Goal: Check status: Check status

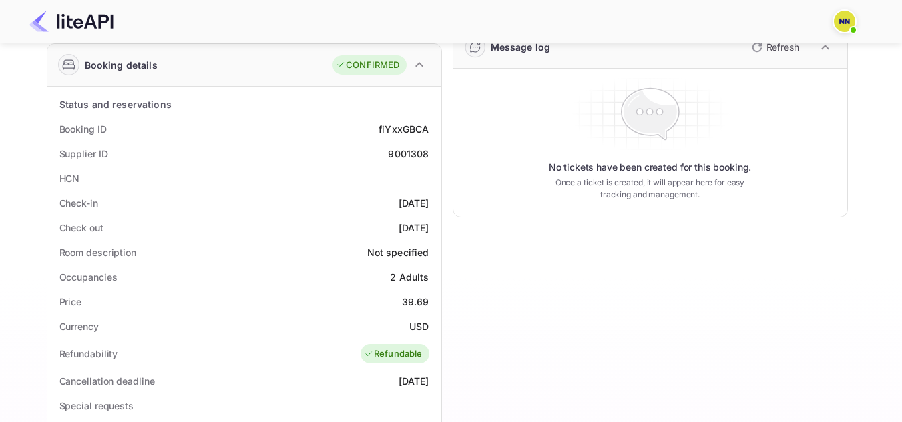
scroll to position [200, 0]
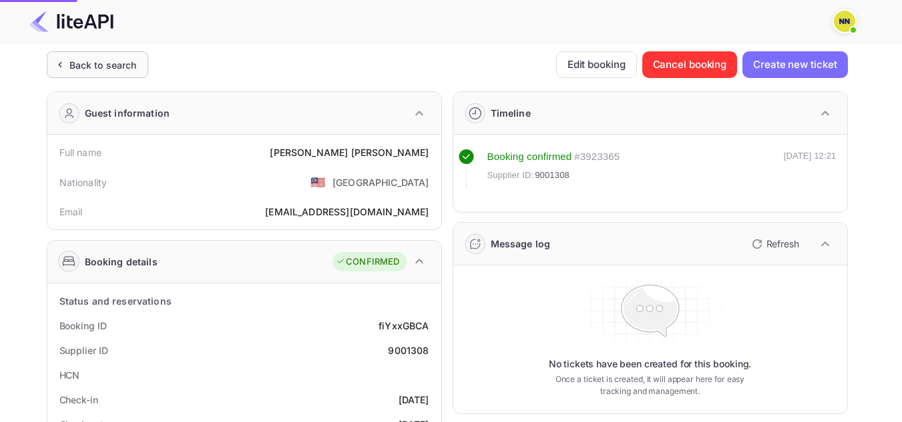
click at [116, 69] on div "Back to search" at bounding box center [102, 65] width 67 height 14
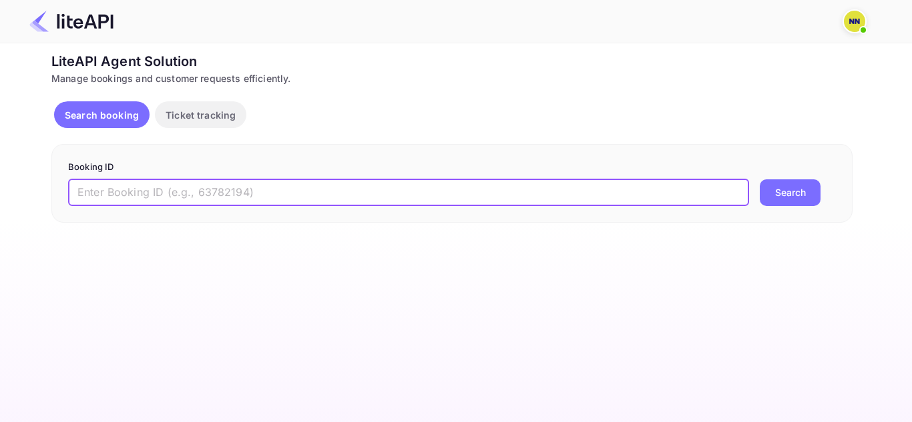
click at [461, 190] on input "text" at bounding box center [408, 193] width 681 height 27
paste input "9001315"
type input "9001315"
click at [781, 192] on button "Search" at bounding box center [789, 193] width 61 height 27
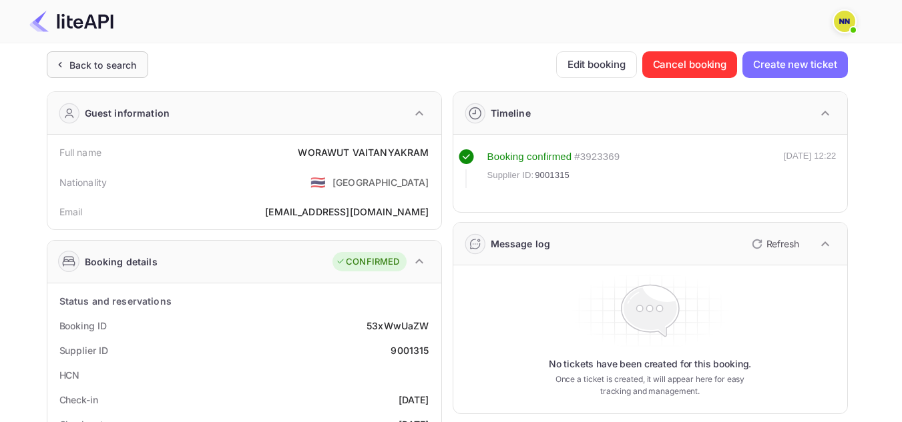
click at [70, 64] on div "Back to search" at bounding box center [102, 65] width 67 height 14
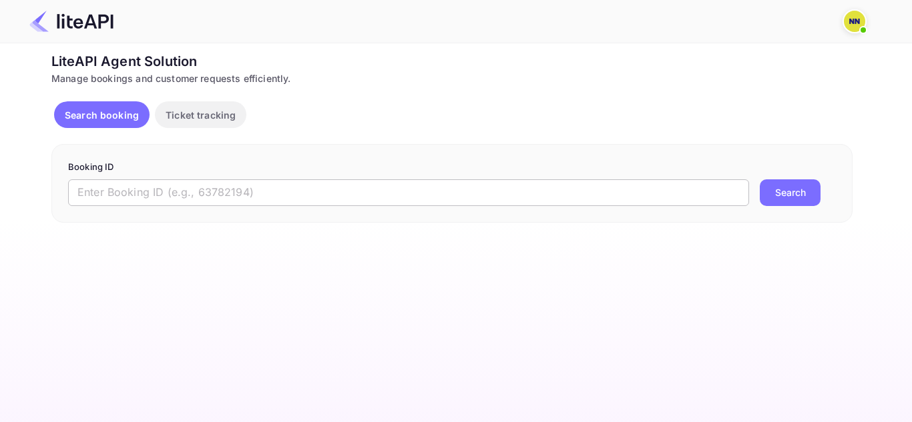
click at [603, 205] on input "text" at bounding box center [408, 193] width 681 height 27
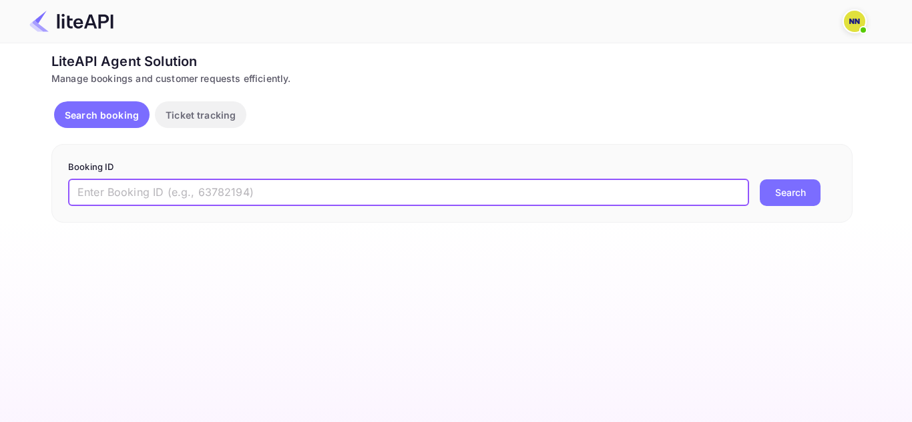
paste input "9000083"
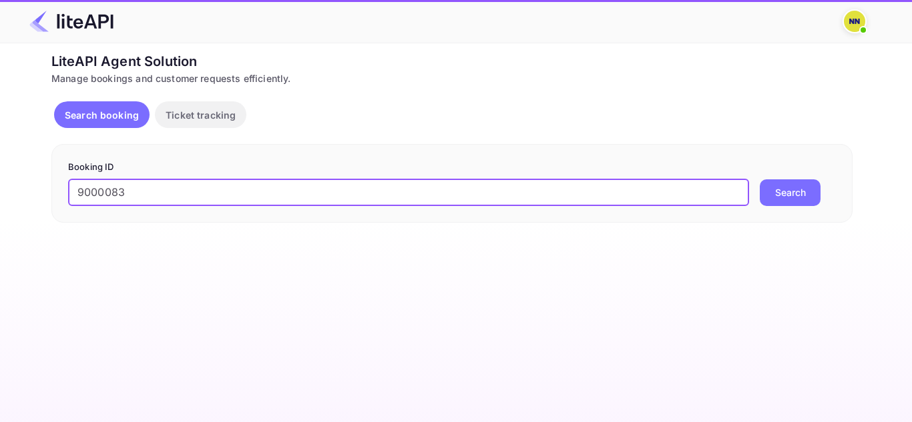
type input "9000083"
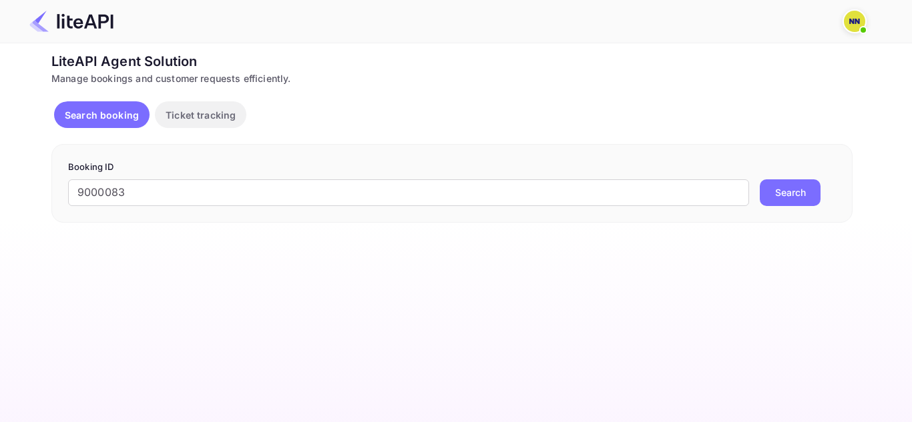
click at [781, 192] on button "Search" at bounding box center [789, 193] width 61 height 27
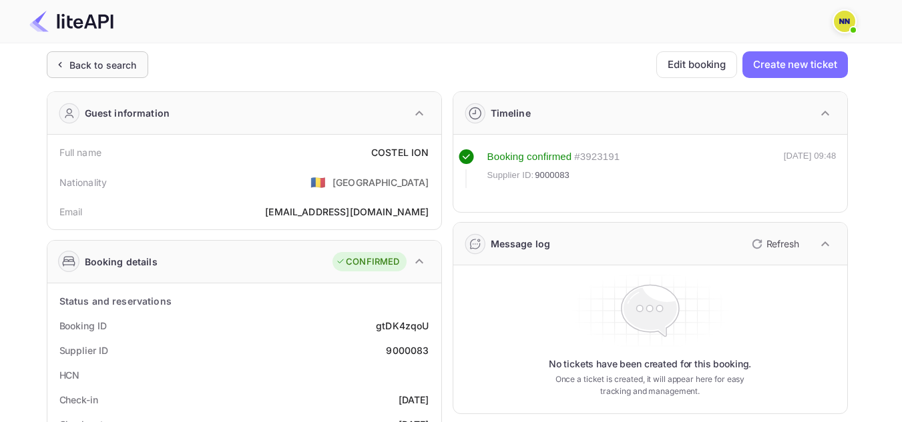
click at [97, 63] on div "Back to search" at bounding box center [102, 65] width 67 height 14
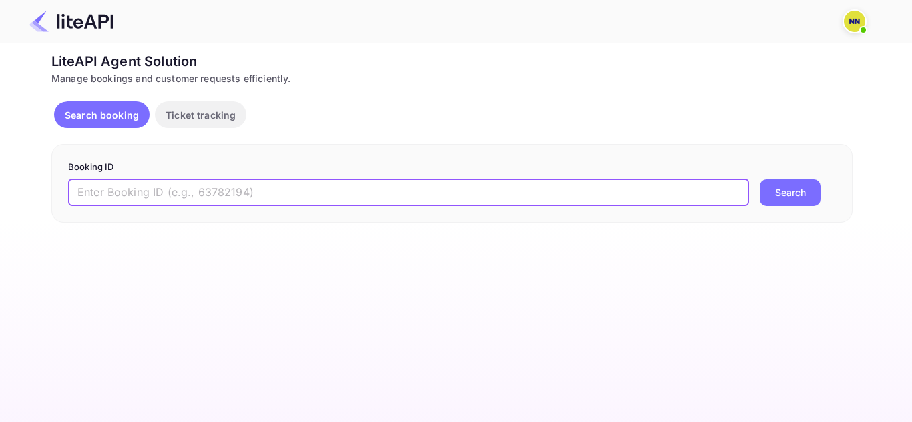
drag, startPoint x: 625, startPoint y: 198, endPoint x: 661, endPoint y: 197, distance: 35.4
click at [625, 198] on input "text" at bounding box center [408, 193] width 681 height 27
paste input "8998029"
type input "8998029"
click at [792, 190] on button "Search" at bounding box center [789, 193] width 61 height 27
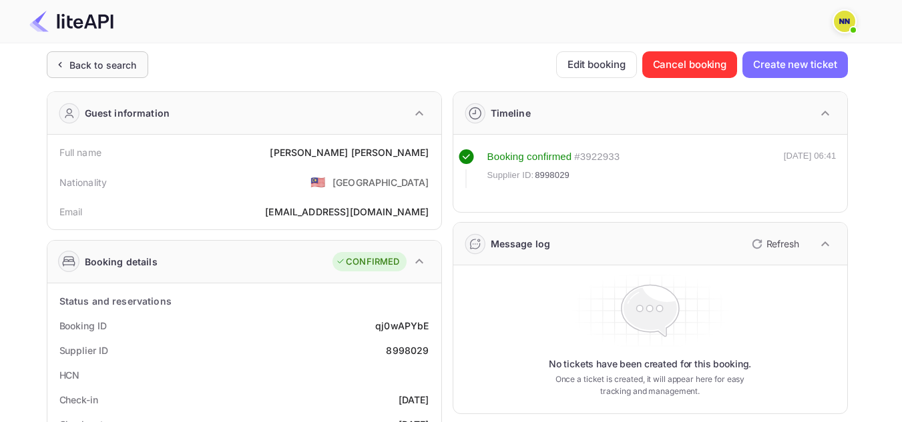
click at [115, 67] on div "Back to search" at bounding box center [102, 65] width 67 height 14
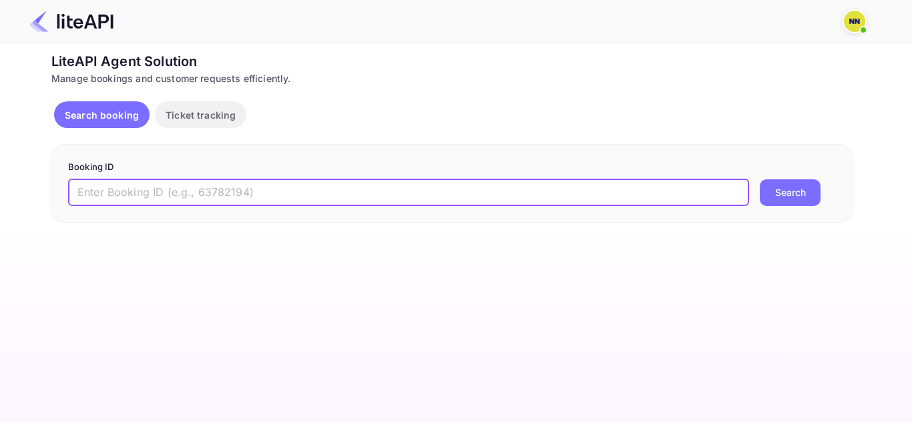
click at [457, 189] on input "text" at bounding box center [408, 193] width 681 height 27
paste input "8633158"
type input "8633158"
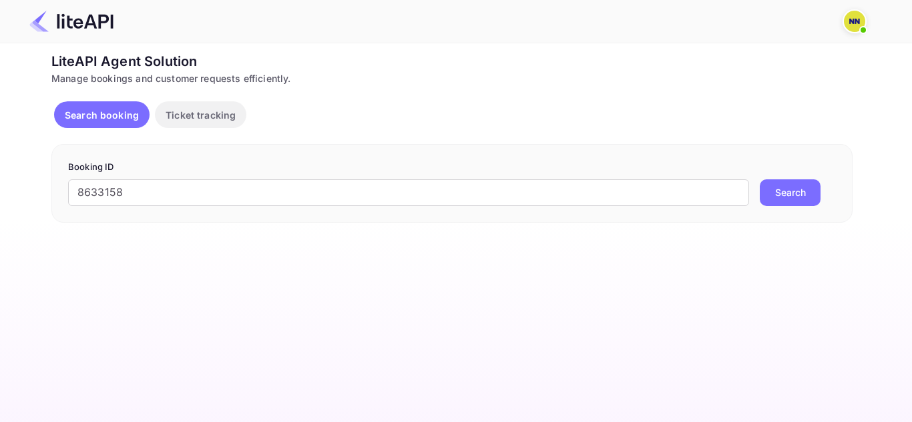
click at [761, 183] on button "Search" at bounding box center [789, 193] width 61 height 27
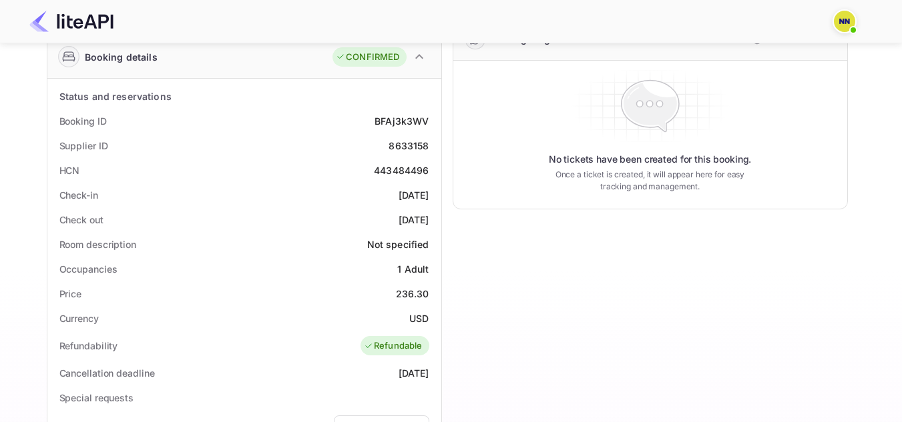
scroll to position [400, 0]
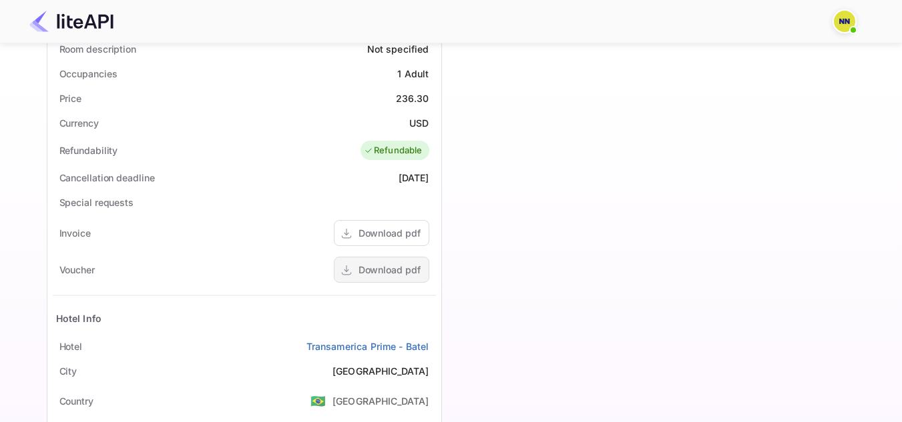
click at [402, 264] on div "Download pdf" at bounding box center [389, 270] width 62 height 14
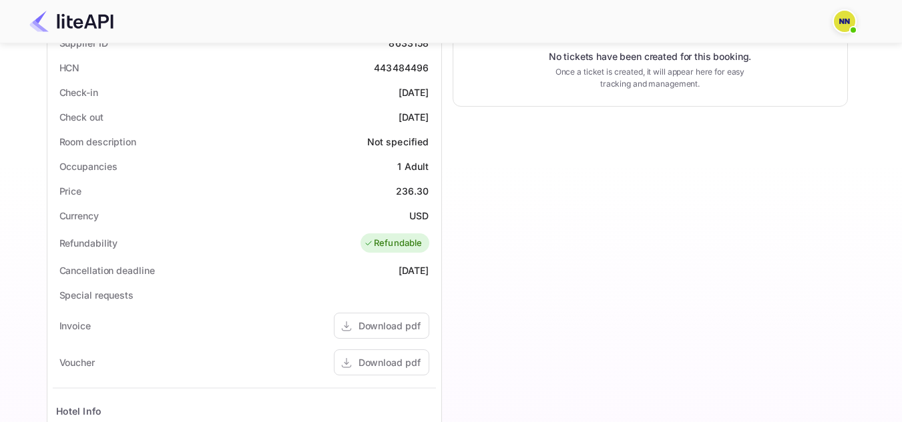
scroll to position [200, 0]
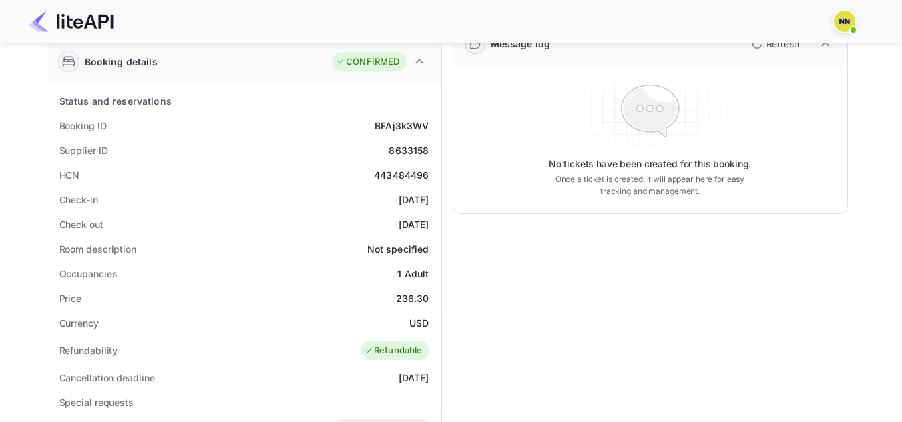
click at [409, 171] on div "443484496" at bounding box center [401, 175] width 55 height 14
copy div "443484496"
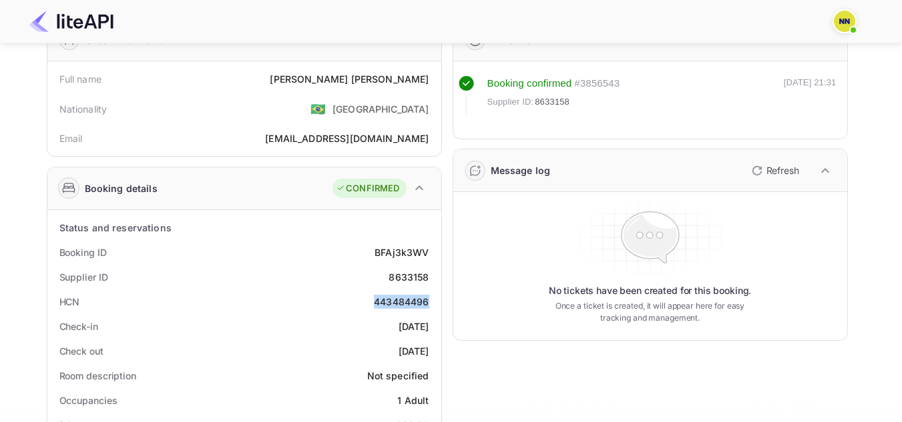
scroll to position [0, 0]
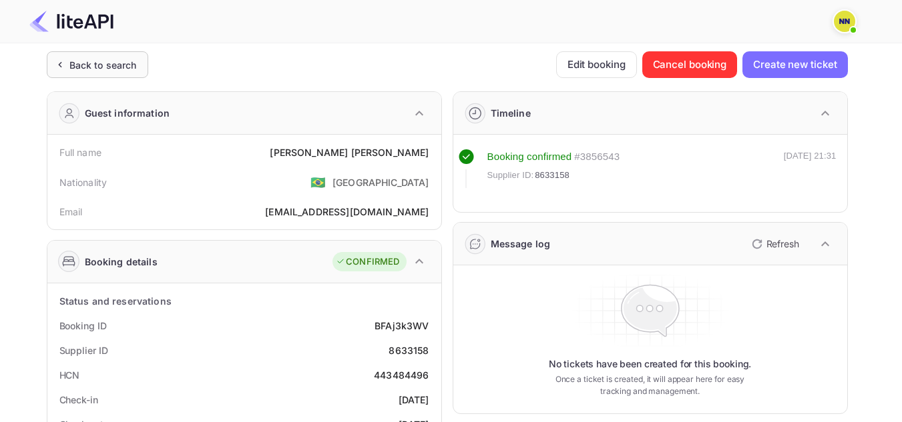
click at [90, 61] on div "Back to search" at bounding box center [102, 65] width 67 height 14
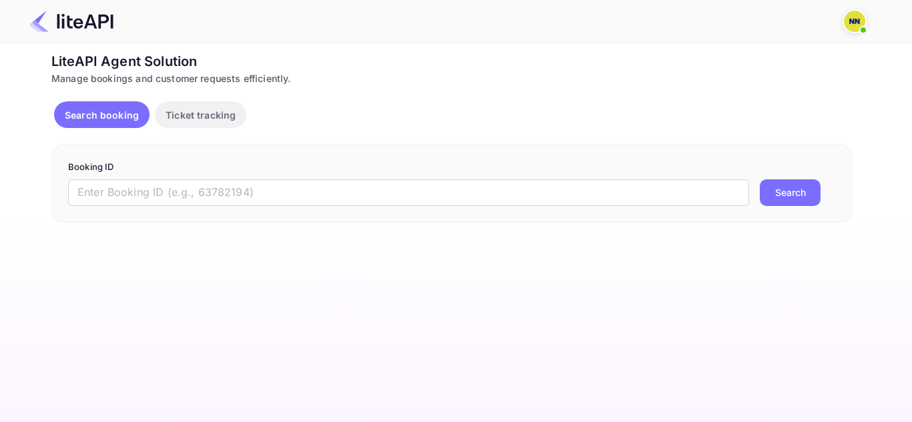
click at [417, 198] on input "text" at bounding box center [408, 193] width 681 height 27
paste input "8992725"
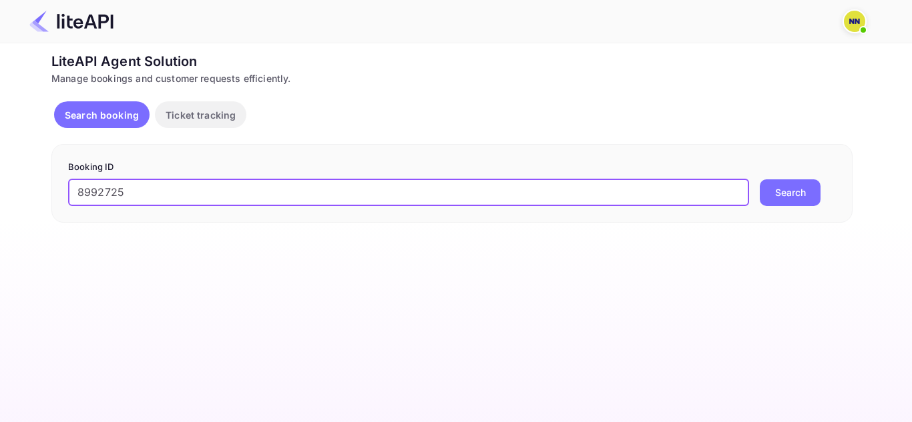
type input "8992725"
click at [791, 193] on button "Search" at bounding box center [789, 193] width 61 height 27
